Goal: Navigation & Orientation: Find specific page/section

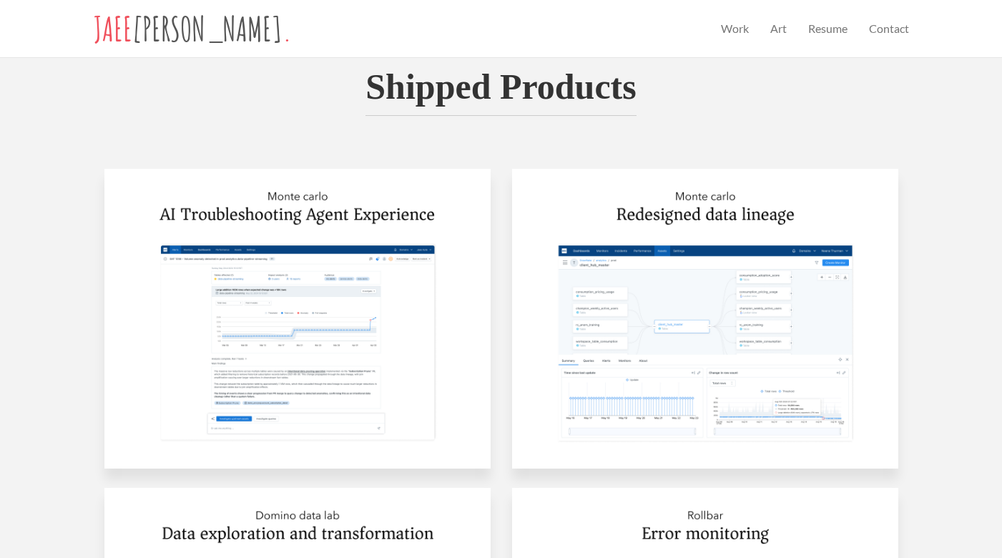
scroll to position [677, 0]
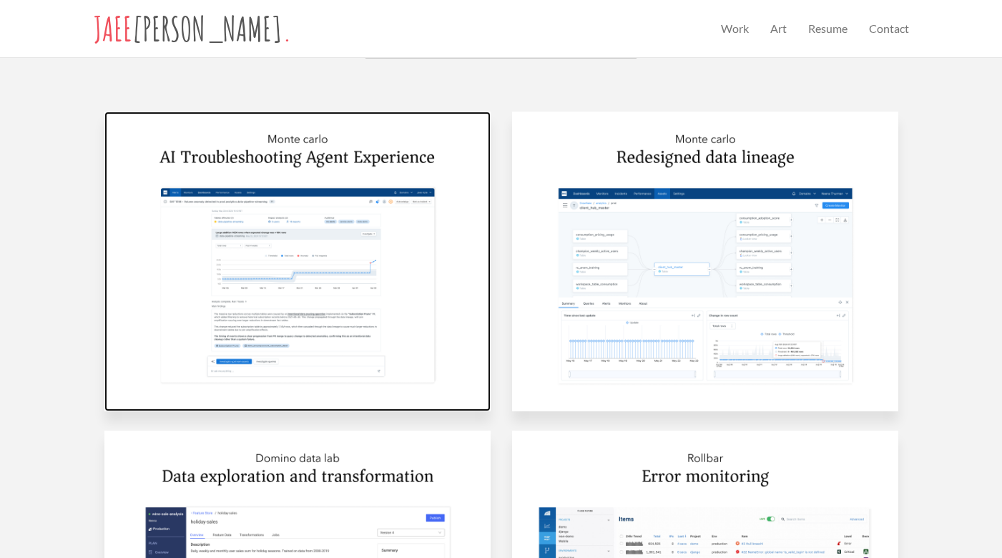
click at [306, 248] on img at bounding box center [297, 262] width 386 height 300
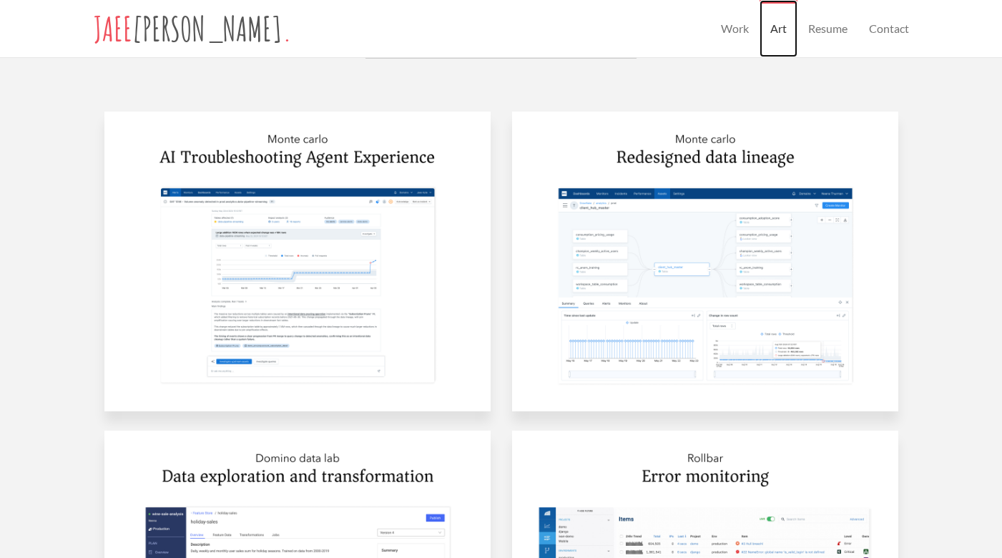
click at [784, 29] on link "Art" at bounding box center [779, 28] width 38 height 57
click at [837, 19] on link "Resume" at bounding box center [828, 28] width 61 height 57
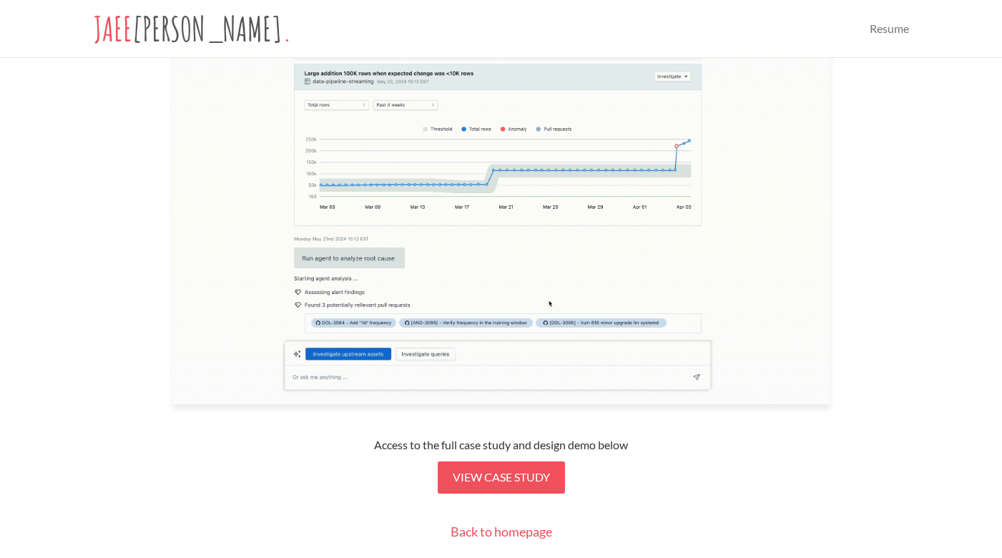
scroll to position [504, 0]
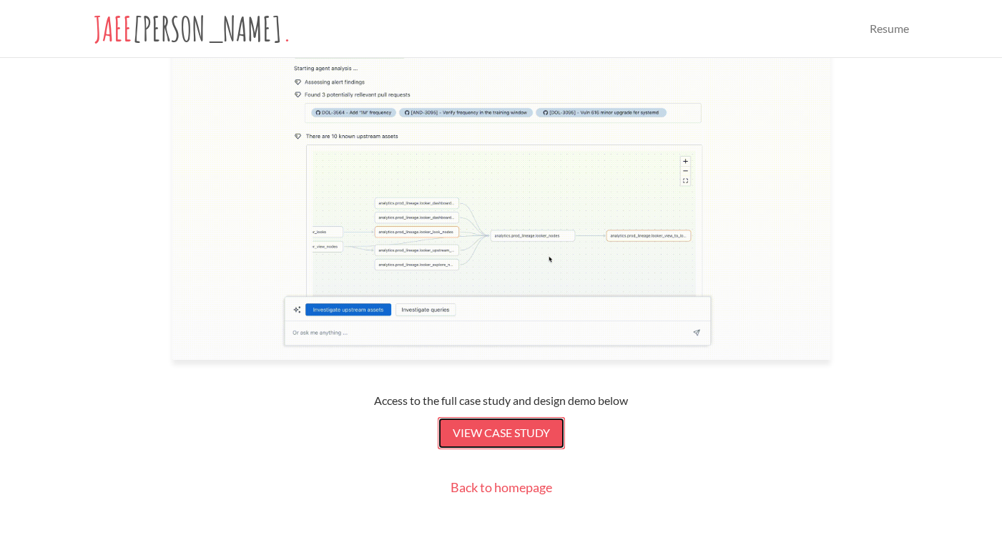
click at [489, 426] on span "View case study" at bounding box center [501, 433] width 97 height 14
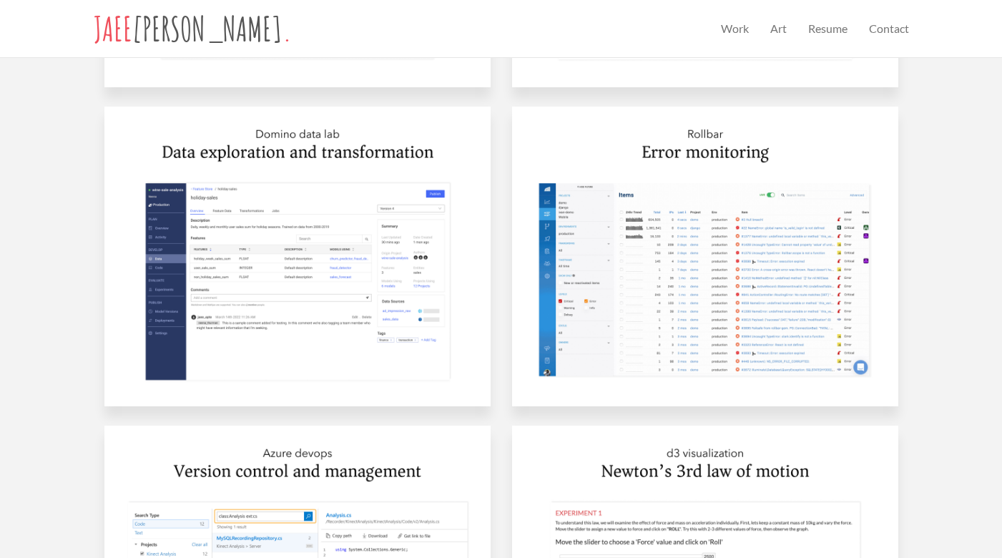
scroll to position [1075, 0]
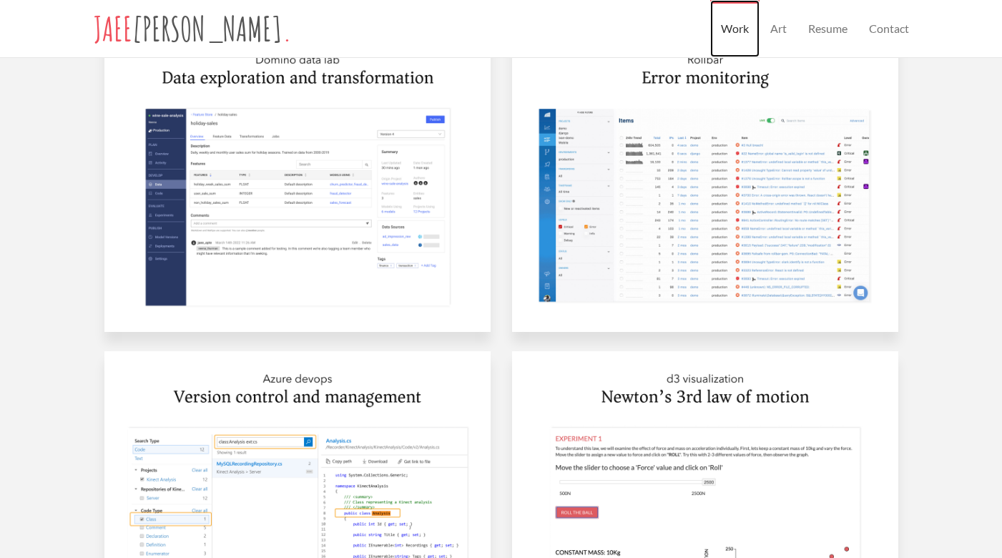
click at [738, 30] on link "Work" at bounding box center [734, 28] width 49 height 57
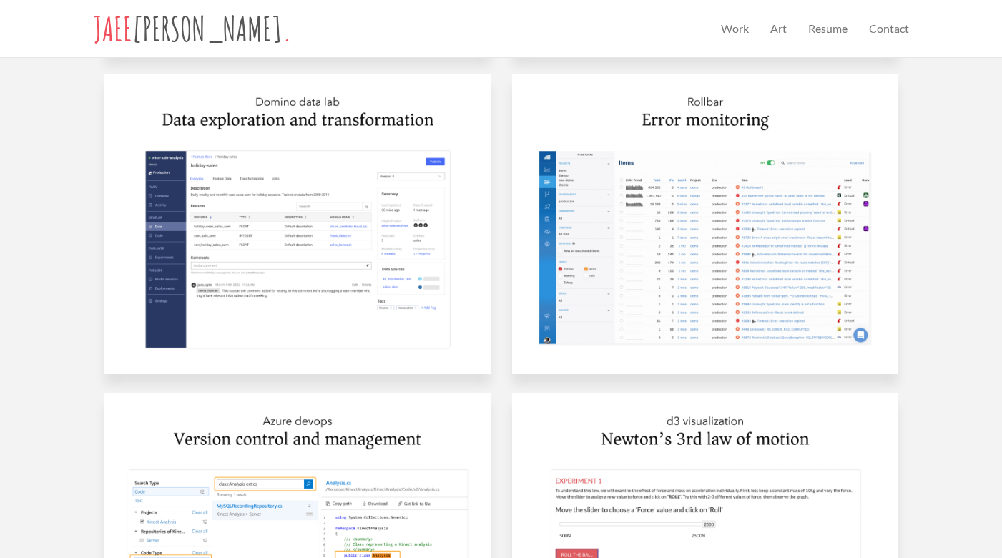
scroll to position [1046, 0]
